Goal: Transaction & Acquisition: Purchase product/service

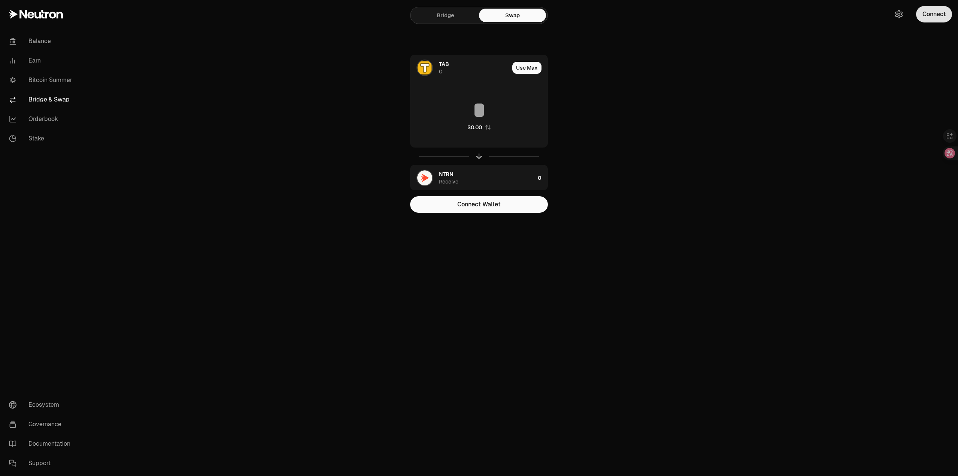
click at [940, 13] on button "Connect" at bounding box center [934, 14] width 36 height 16
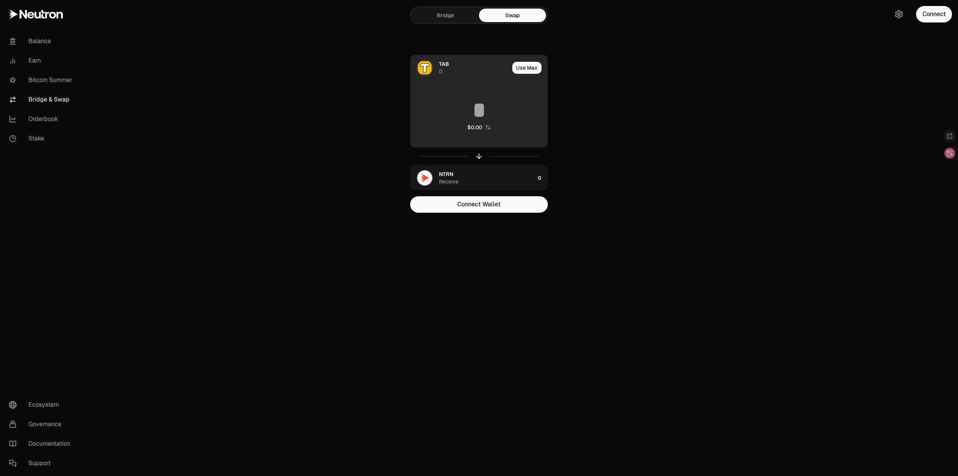
click at [529, 65] on button "Use Max" at bounding box center [526, 68] width 29 height 12
type input "*"
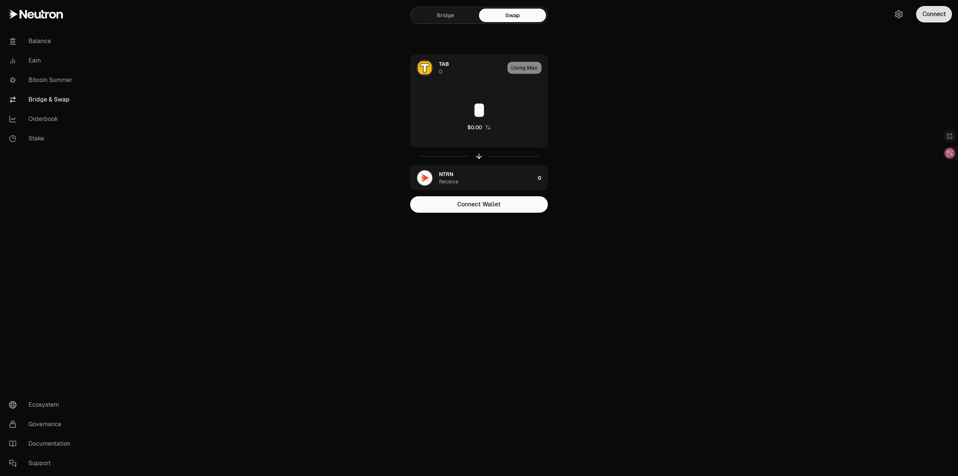
click at [942, 18] on button "Connect" at bounding box center [934, 14] width 36 height 16
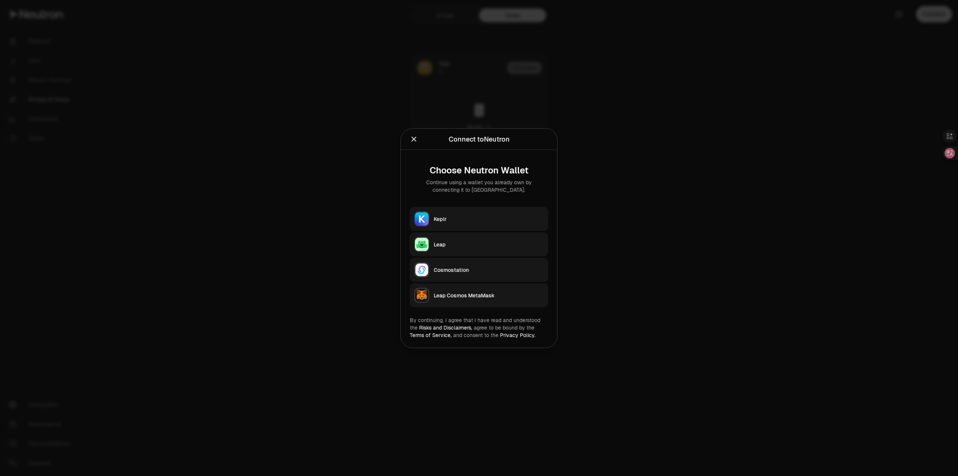
click at [492, 218] on div "Keplr" at bounding box center [489, 218] width 110 height 7
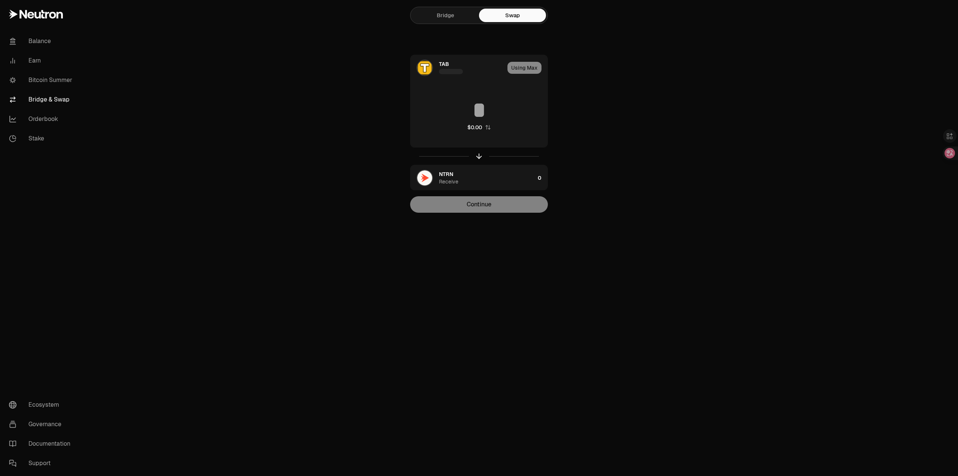
type input "**********"
click at [509, 205] on button "Continue" at bounding box center [479, 204] width 138 height 16
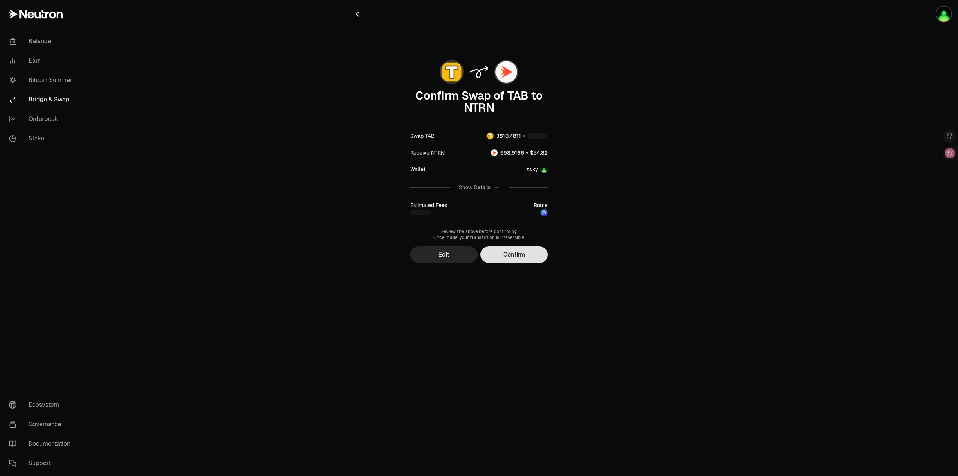
click at [530, 254] on button "Confirm" at bounding box center [514, 254] width 67 height 16
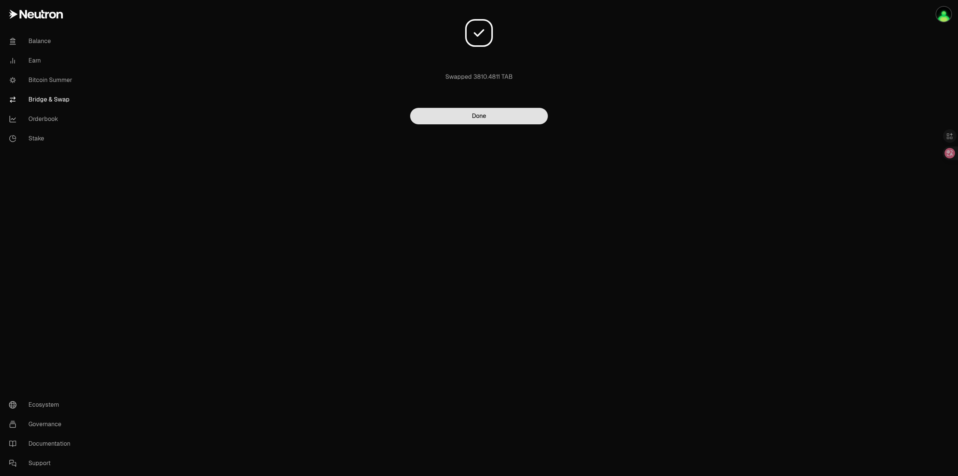
click at [507, 119] on button "Done" at bounding box center [479, 116] width 138 height 16
